Goal: Check status: Check status

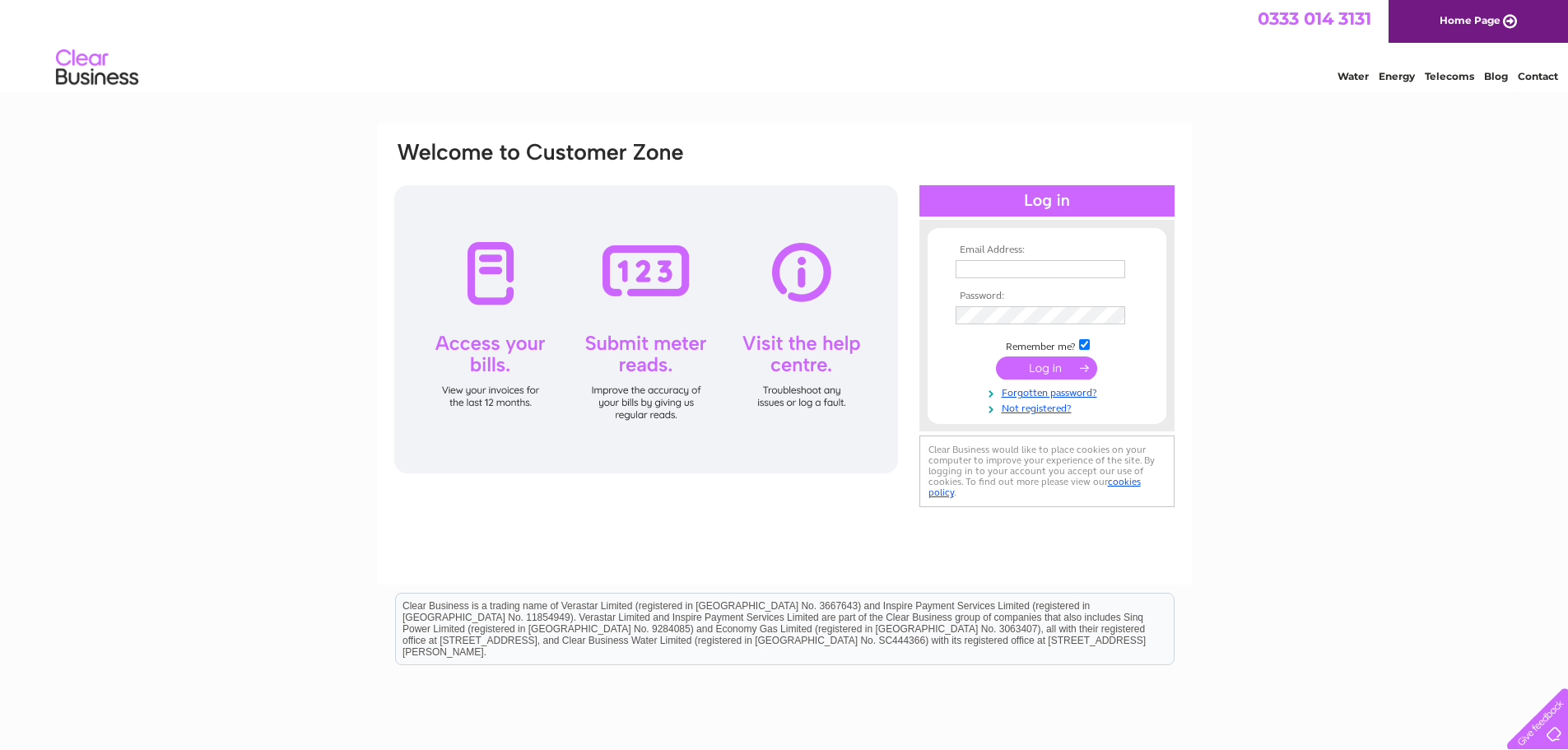
type input "agood@gullaneproshop.com"
click at [1047, 368] on input "submit" at bounding box center [1046, 368] width 101 height 23
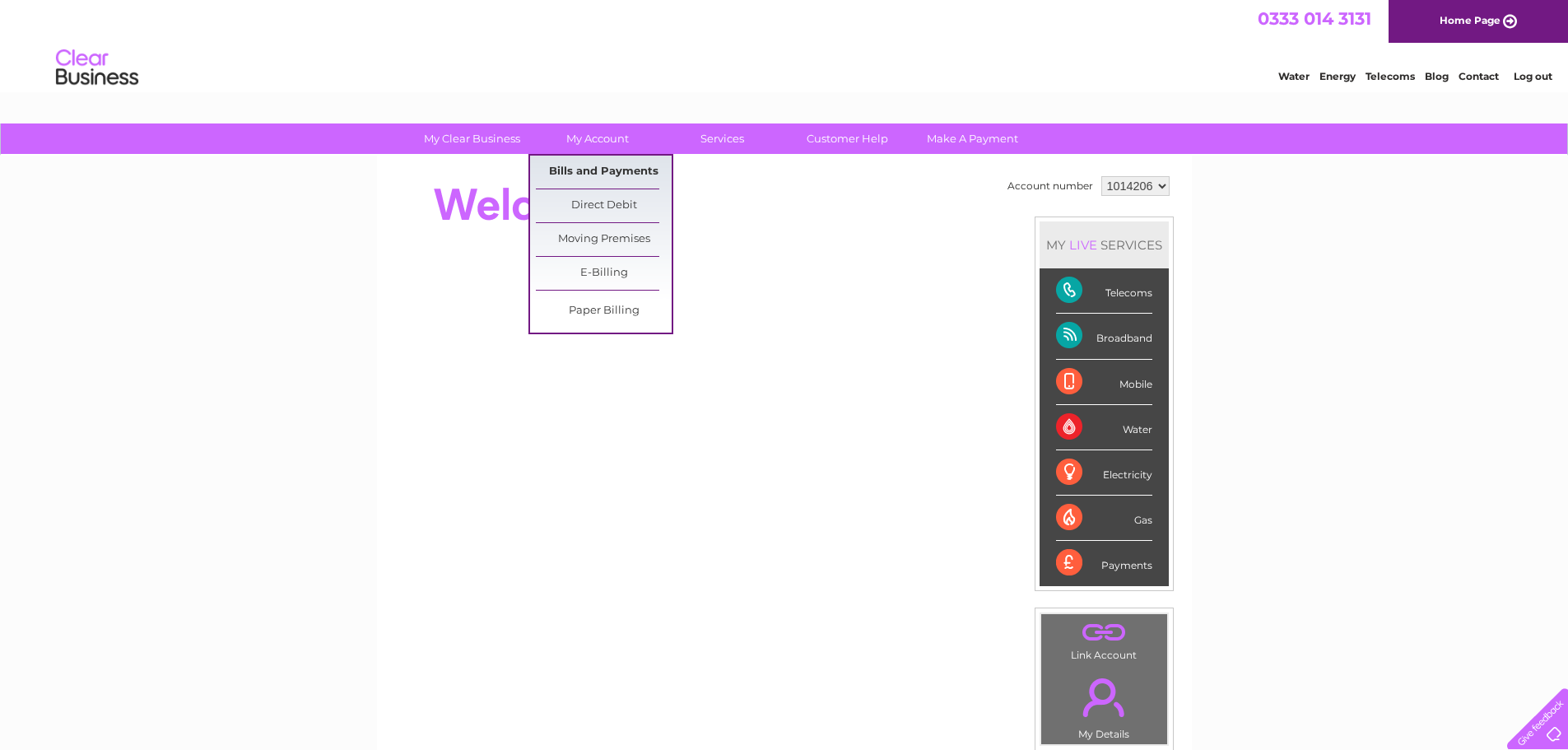
click at [578, 172] on link "Bills and Payments" at bounding box center [604, 172] width 136 height 33
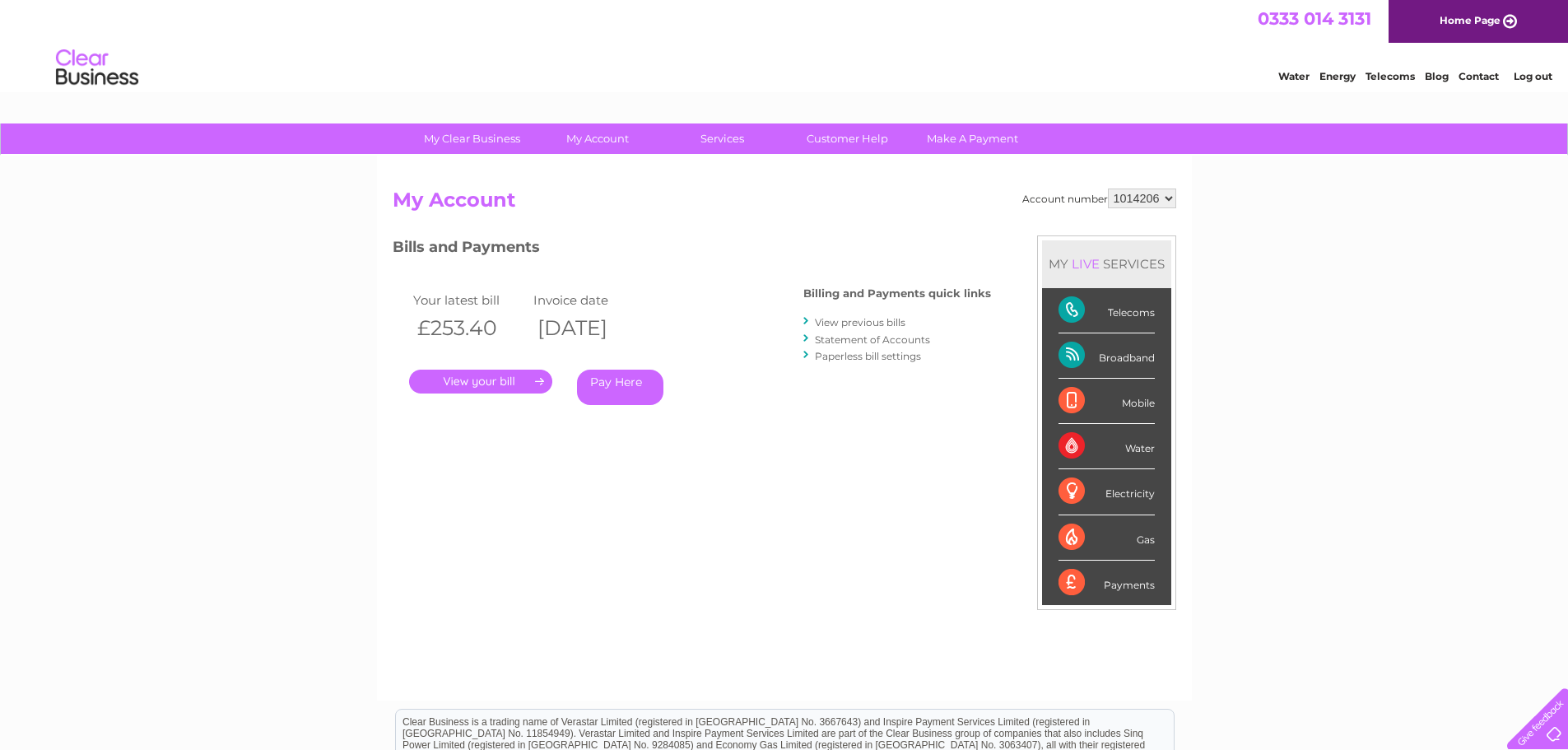
click at [479, 380] on link "." at bounding box center [480, 381] width 143 height 23
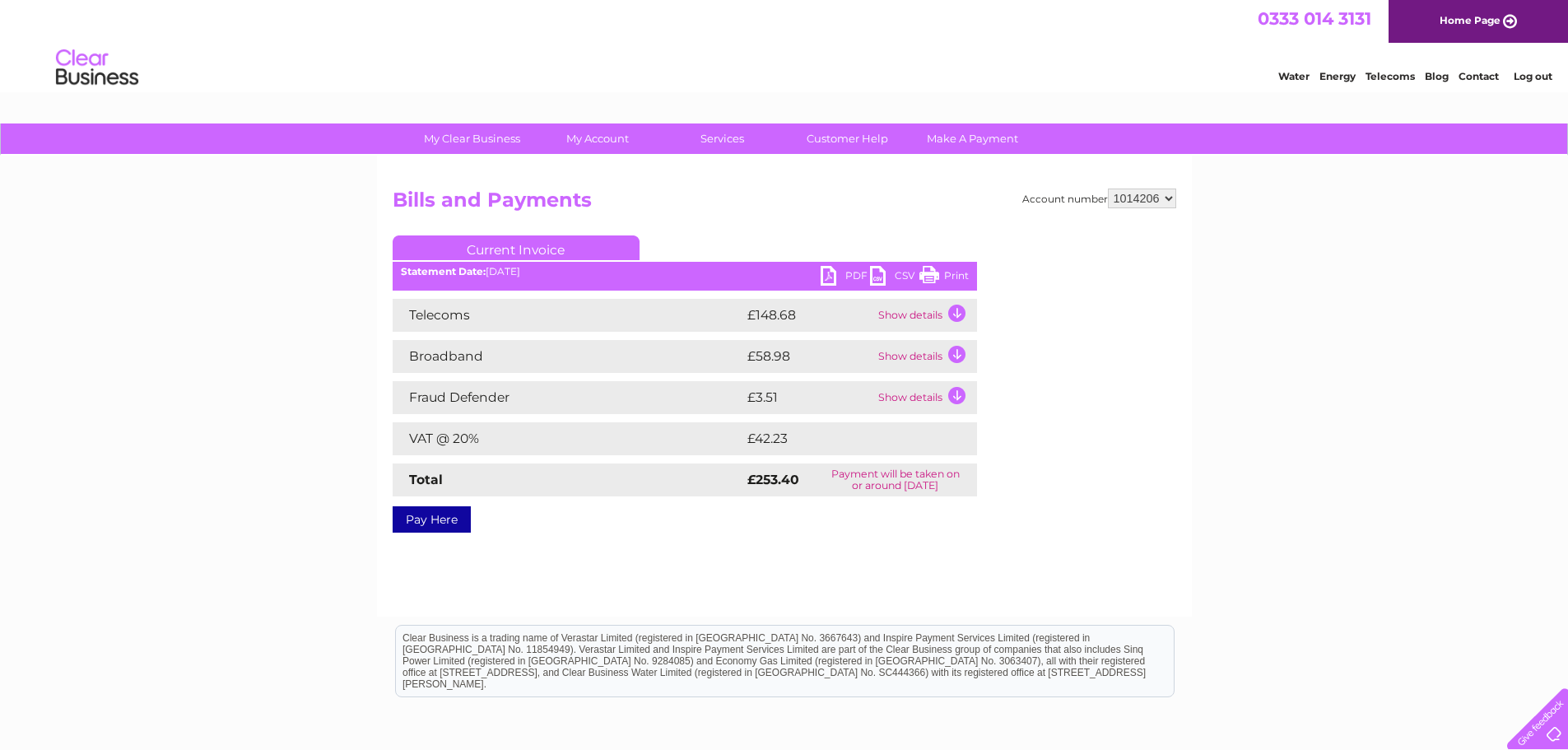
click at [903, 317] on td "Show details" at bounding box center [925, 315] width 103 height 33
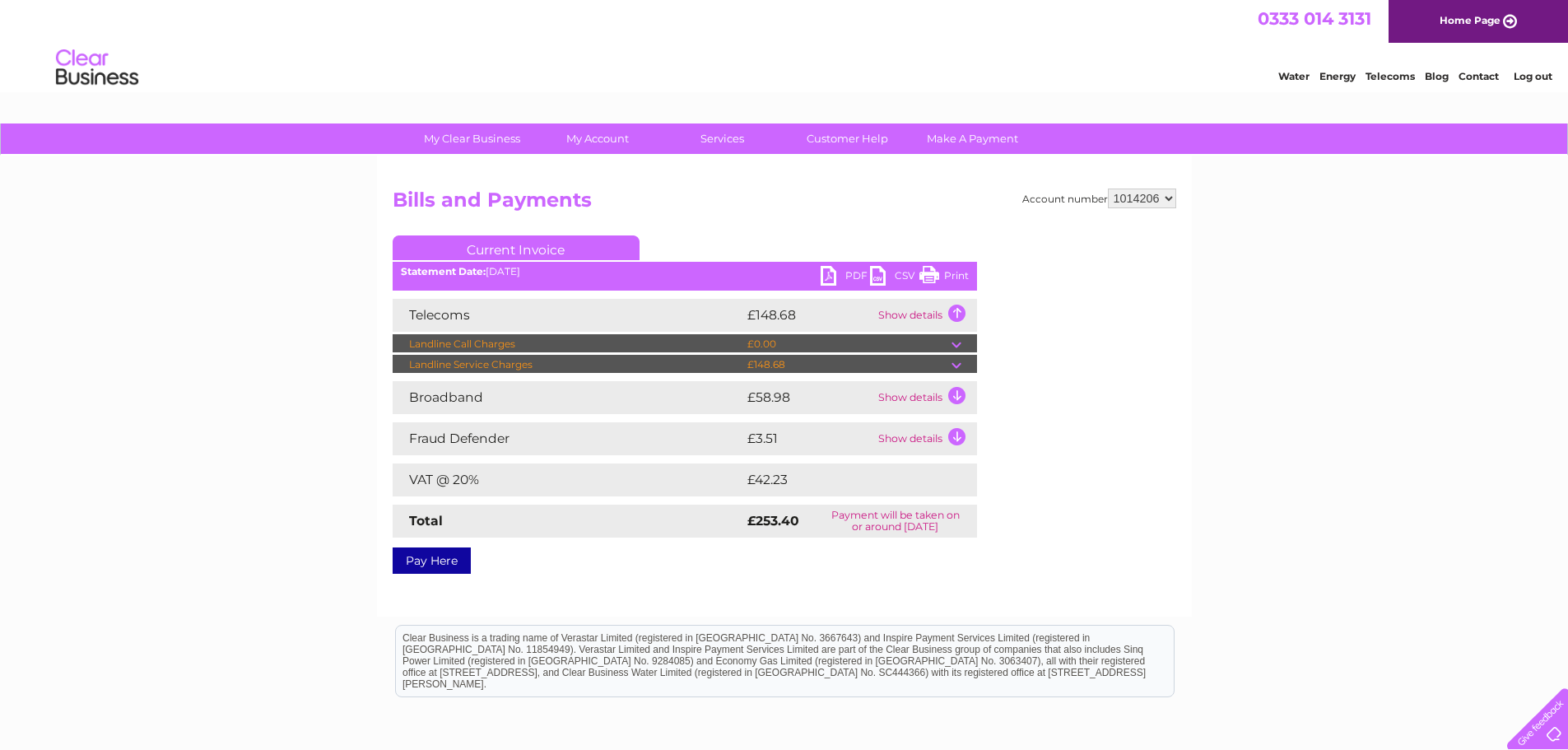
click at [894, 396] on td "Show details" at bounding box center [925, 397] width 103 height 33
